Goal: Information Seeking & Learning: Learn about a topic

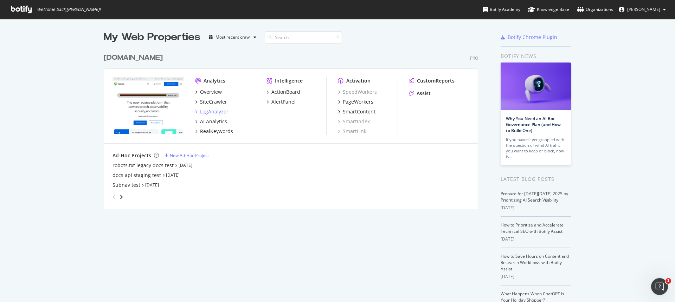
click at [212, 112] on div "LogAnalyzer" at bounding box center [214, 111] width 28 height 7
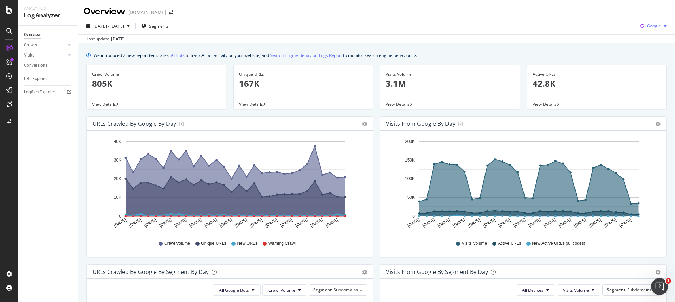
click at [654, 25] on span "Google" at bounding box center [654, 26] width 14 height 6
click at [655, 67] on span "OpenAI" at bounding box center [654, 66] width 26 height 6
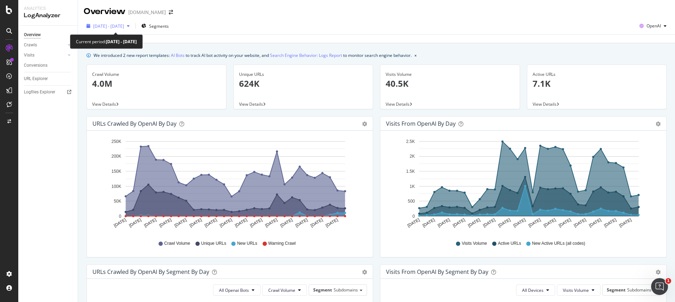
click at [124, 26] on span "[DATE] - [DATE]" at bounding box center [108, 26] width 31 height 6
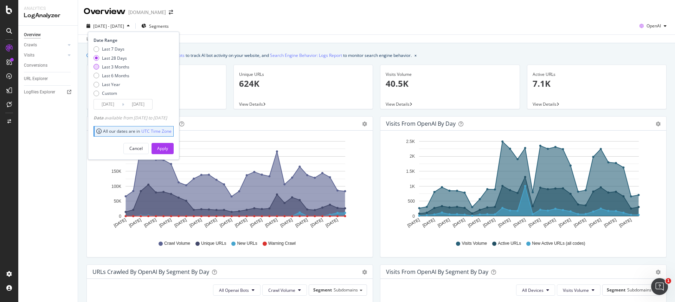
click at [125, 66] on div "Last 3 Months" at bounding box center [115, 67] width 27 height 6
click at [124, 76] on div "Last 6 Months" at bounding box center [115, 76] width 27 height 6
type input "[DATE]"
click at [168, 150] on div "Apply" at bounding box center [162, 148] width 11 height 6
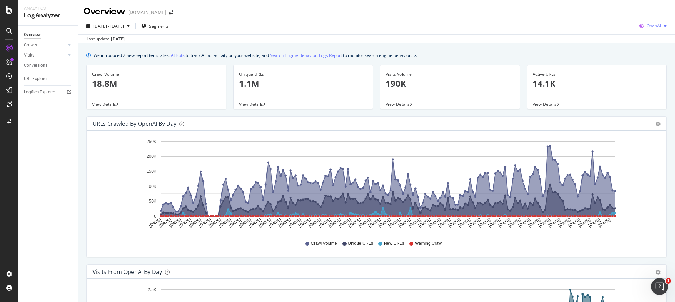
click at [660, 26] on span "OpenAI" at bounding box center [653, 26] width 14 height 6
click at [579, 20] on div "[DATE] - [DATE] Segments OpenAI" at bounding box center [376, 27] width 597 height 14
click at [662, 125] on div "URLs Crawled by OpenAI by day Area Table" at bounding box center [376, 124] width 579 height 14
click at [657, 125] on icon "gear" at bounding box center [657, 124] width 5 height 5
click at [607, 14] on div "Overview [DOMAIN_NAME]" at bounding box center [376, 9] width 597 height 18
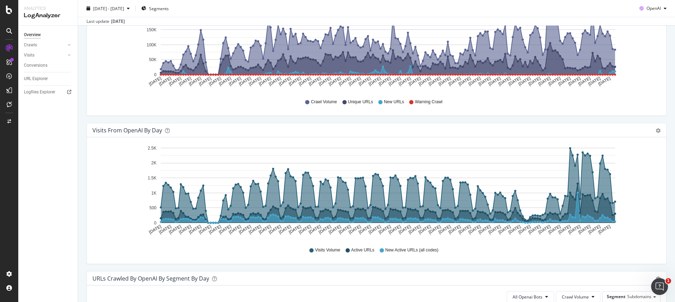
scroll to position [133, 0]
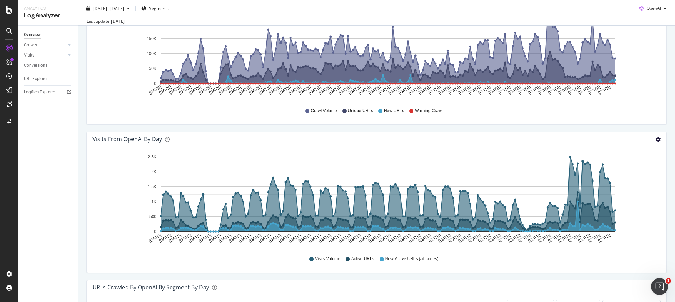
click at [658, 141] on icon "gear" at bounding box center [657, 139] width 5 height 5
click at [648, 129] on div "URLs Crawled by OpenAI by day Area Table Hold CMD (⌘) while clicking to filter …" at bounding box center [376, 57] width 587 height 148
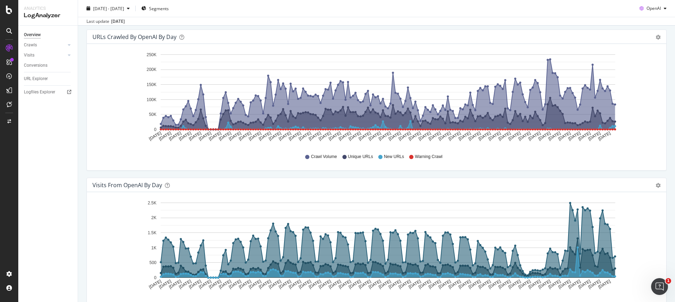
scroll to position [90, 0]
